Goal: Transaction & Acquisition: Subscribe to service/newsletter

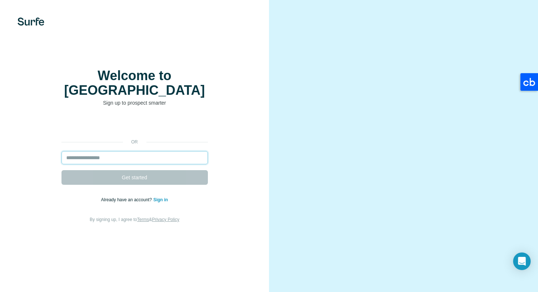
click at [164, 151] on input "email" at bounding box center [135, 157] width 146 height 13
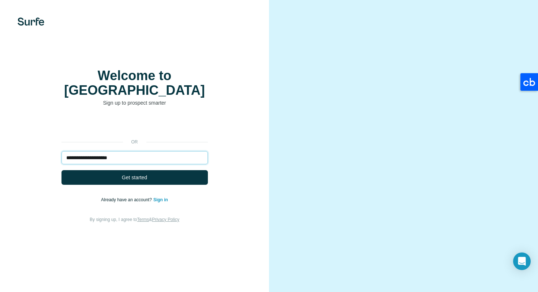
type input "**********"
click at [62, 170] on button "Get started" at bounding box center [135, 177] width 146 height 15
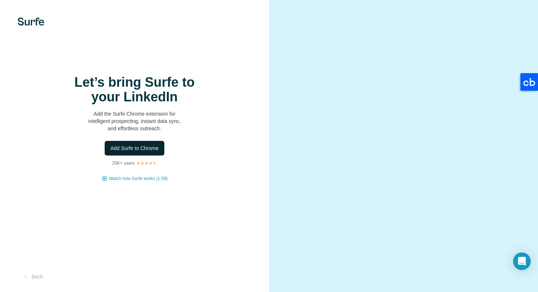
click at [152, 150] on span "Add Surfe to Chrome" at bounding box center [135, 148] width 48 height 7
